Goal: Task Accomplishment & Management: Manage account settings

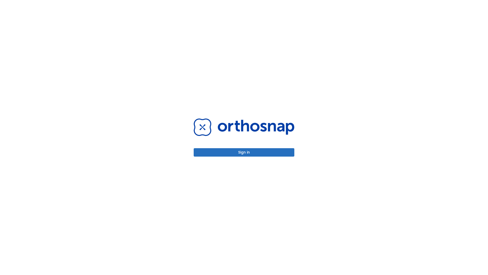
click at [244, 152] on button "Sign in" at bounding box center [244, 152] width 101 height 8
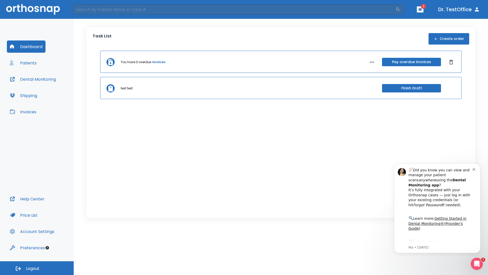
click at [37, 268] on span "Logout" at bounding box center [32, 268] width 13 height 6
